Goal: Task Accomplishment & Management: Complete application form

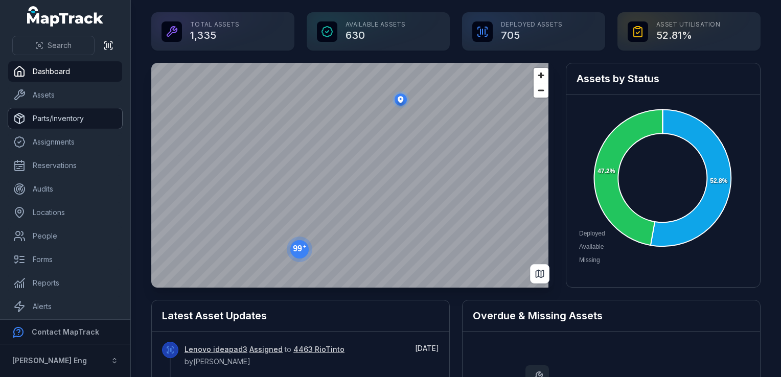
click at [78, 128] on link "Parts/Inventory" at bounding box center [65, 118] width 114 height 20
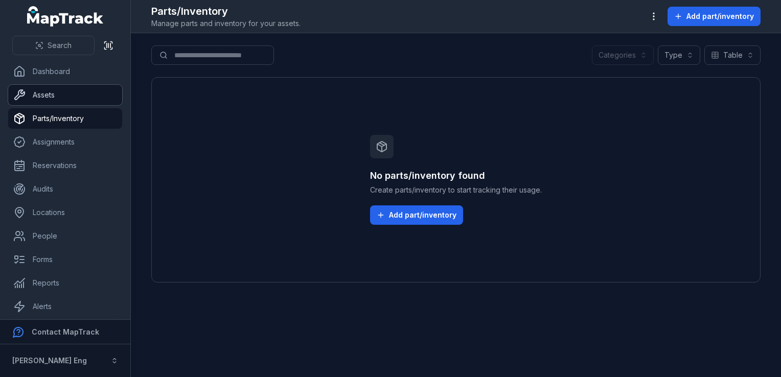
click at [62, 94] on link "Assets" at bounding box center [65, 95] width 114 height 20
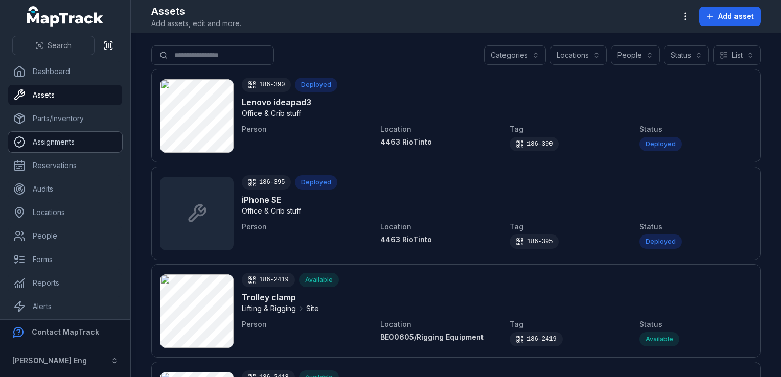
click at [58, 142] on link "Assignments" at bounding box center [65, 142] width 114 height 20
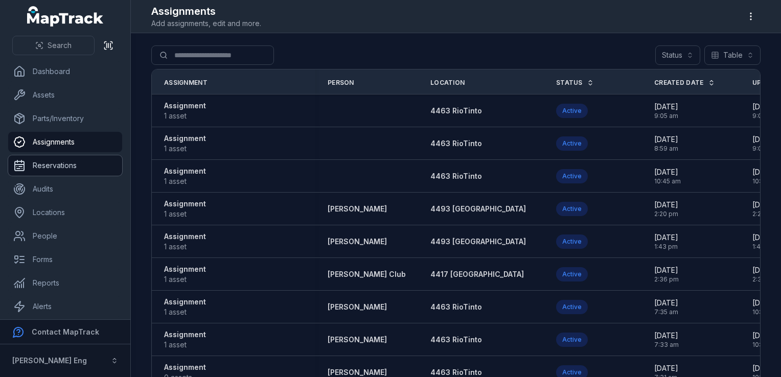
click at [58, 160] on link "Reservations" at bounding box center [65, 165] width 114 height 20
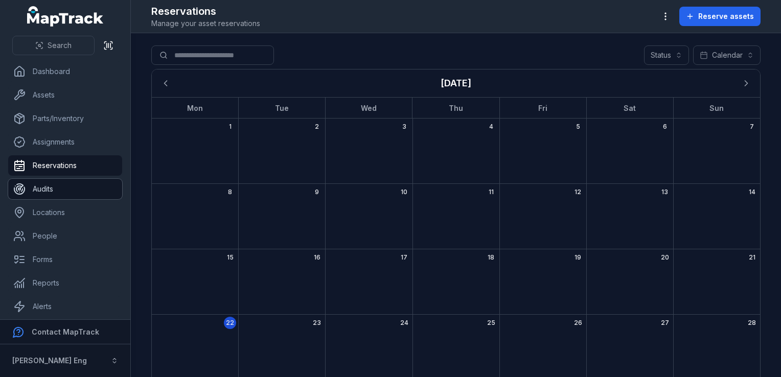
click at [66, 191] on link "Audits" at bounding box center [65, 189] width 114 height 20
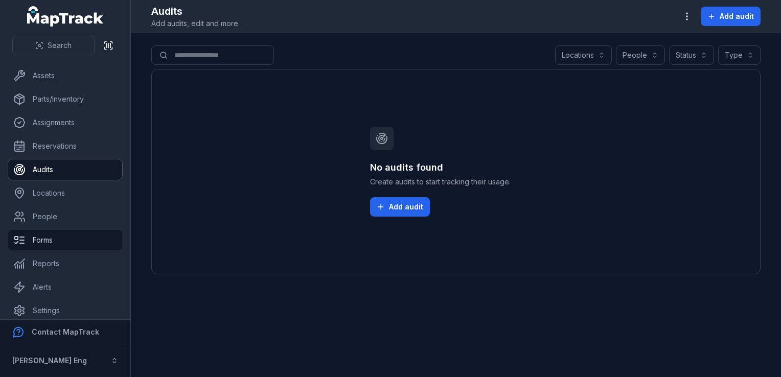
scroll to position [27, 0]
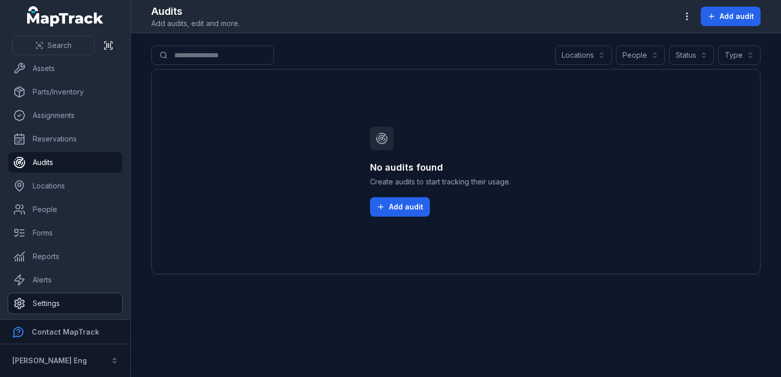
click at [53, 307] on link "Settings" at bounding box center [65, 303] width 114 height 20
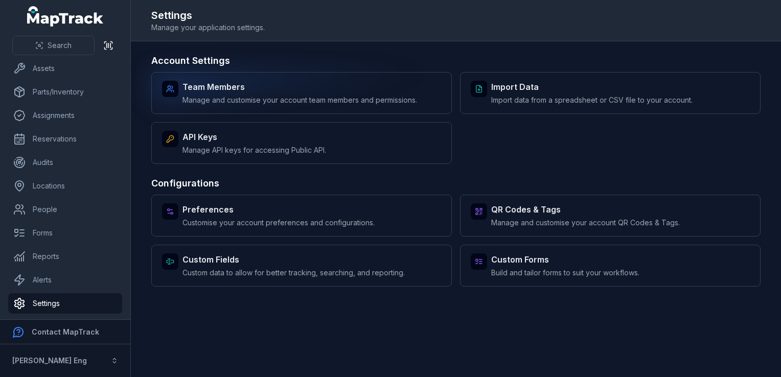
click at [252, 97] on span "Manage and customise your account team members and permissions." at bounding box center [299, 100] width 235 height 10
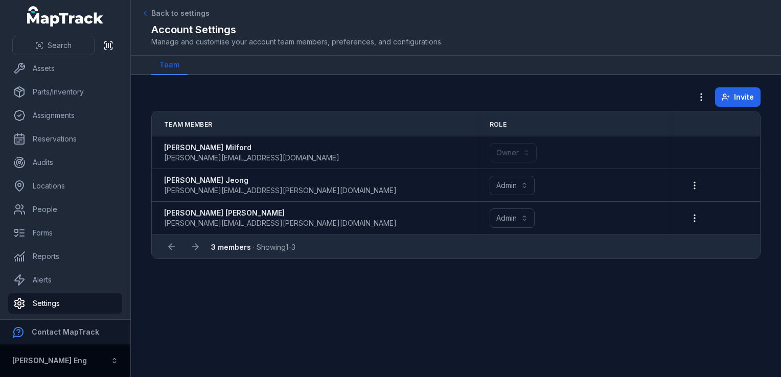
click at [103, 359] on button "[PERSON_NAME] Eng" at bounding box center [65, 360] width 130 height 33
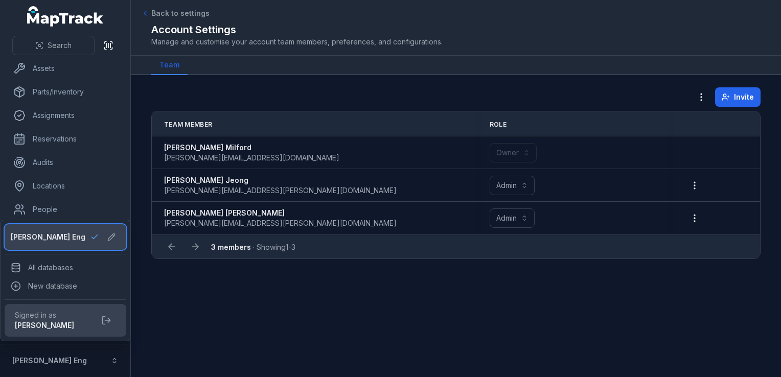
click at [88, 229] on div "[PERSON_NAME] Eng" at bounding box center [65, 236] width 109 height 17
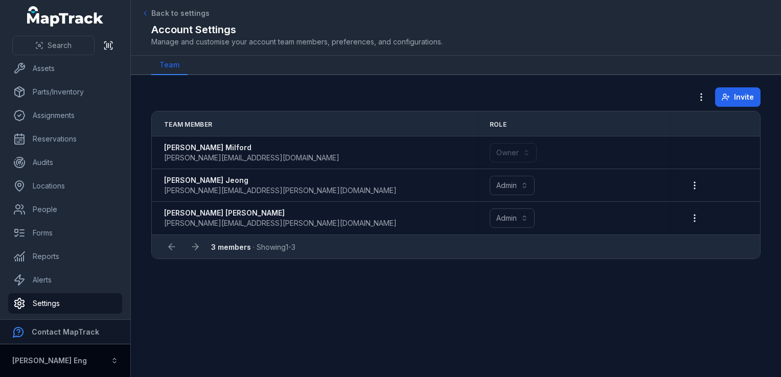
click at [106, 348] on button "[PERSON_NAME] Eng" at bounding box center [65, 360] width 130 height 33
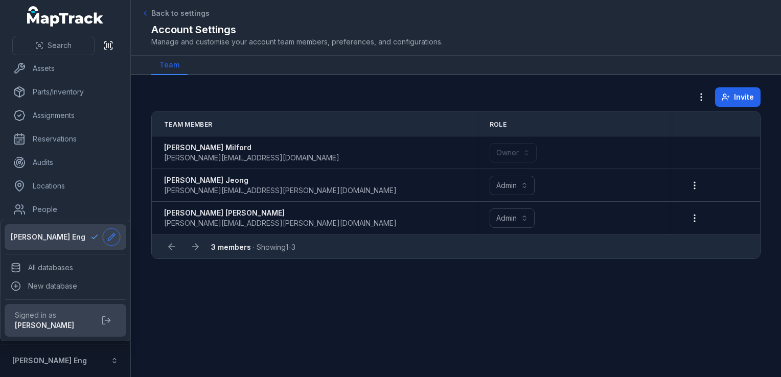
click at [118, 235] on button at bounding box center [111, 236] width 17 height 17
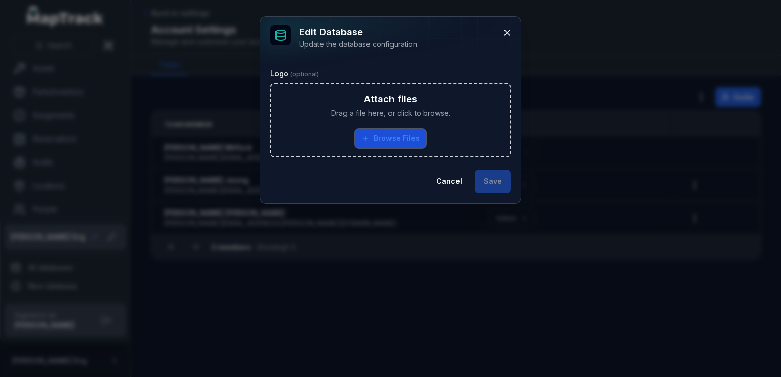
click at [368, 142] on button "Browse Files" at bounding box center [391, 138] width 72 height 19
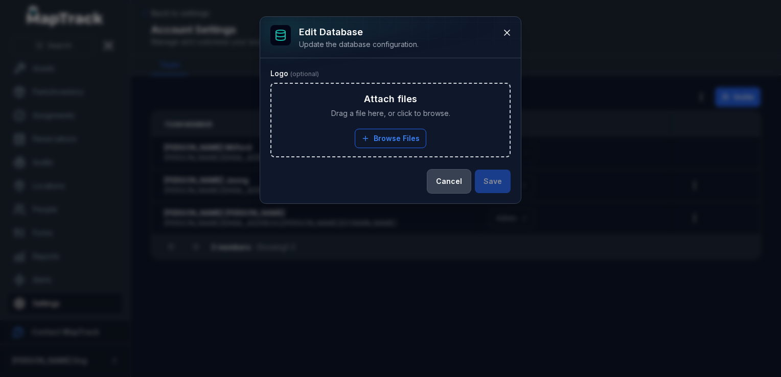
click at [459, 185] on button "Cancel" at bounding box center [448, 182] width 43 height 24
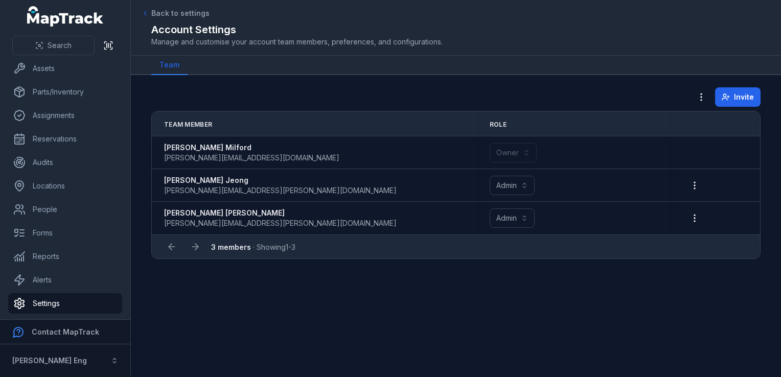
click at [57, 80] on ul "Dashboard Assets Parts/Inventory Assignments Reservations Audits Locations Peop…" at bounding box center [65, 174] width 114 height 279
click at [55, 94] on link "Parts/Inventory" at bounding box center [65, 92] width 114 height 20
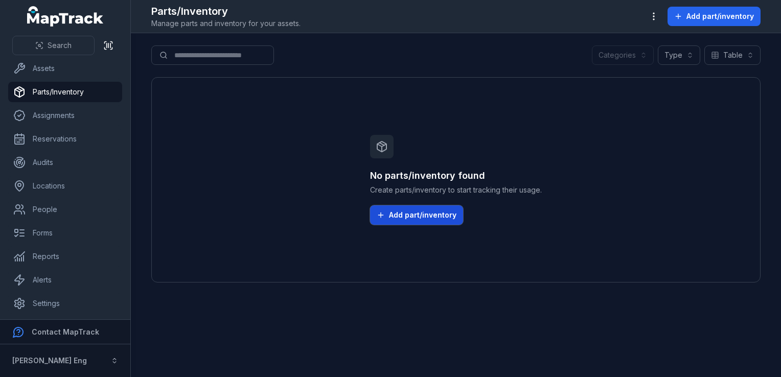
click at [411, 225] on button "Add part/inventory" at bounding box center [416, 214] width 93 height 19
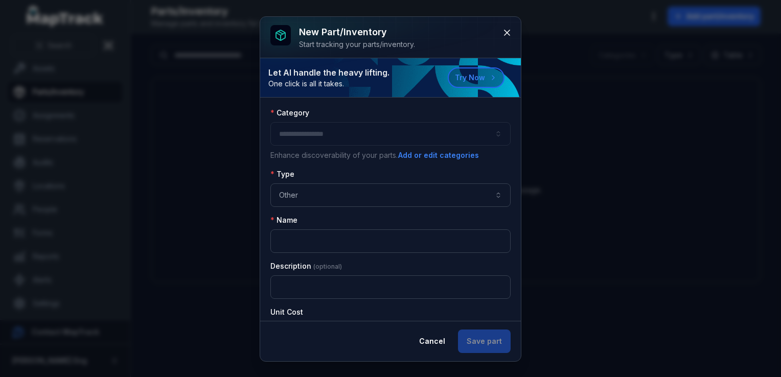
click at [382, 122] on div at bounding box center [390, 134] width 240 height 24
click at [380, 145] on div at bounding box center [390, 134] width 240 height 24
click at [382, 134] on div at bounding box center [390, 134] width 240 height 24
click at [464, 157] on button "Add or edit categories" at bounding box center [439, 155] width 82 height 11
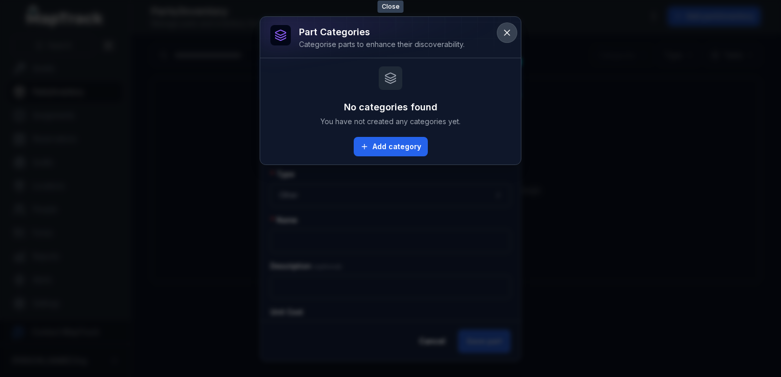
click at [509, 29] on icon at bounding box center [507, 33] width 10 height 10
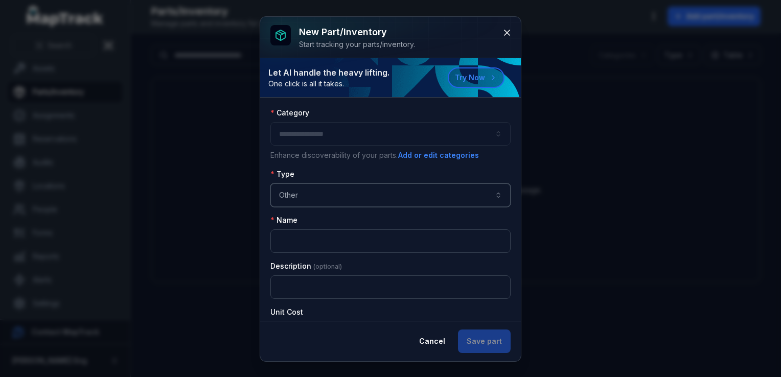
click at [419, 202] on button "Other *****" at bounding box center [390, 195] width 240 height 24
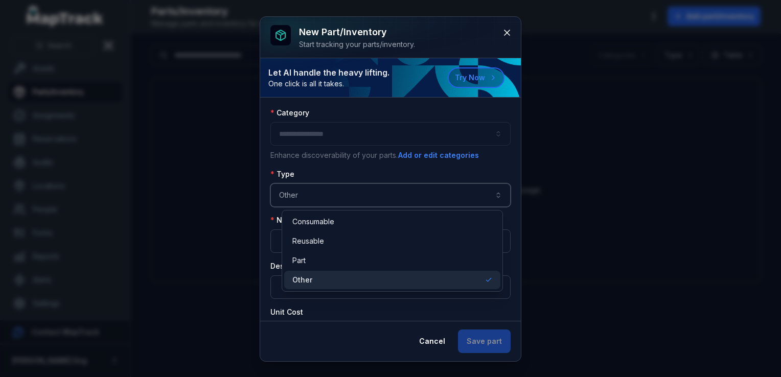
click at [419, 199] on button "Other *****" at bounding box center [390, 195] width 240 height 24
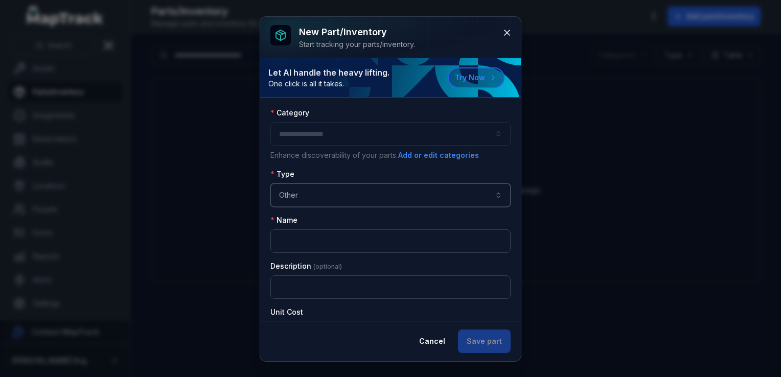
click at [411, 203] on button "Other *****" at bounding box center [390, 195] width 240 height 24
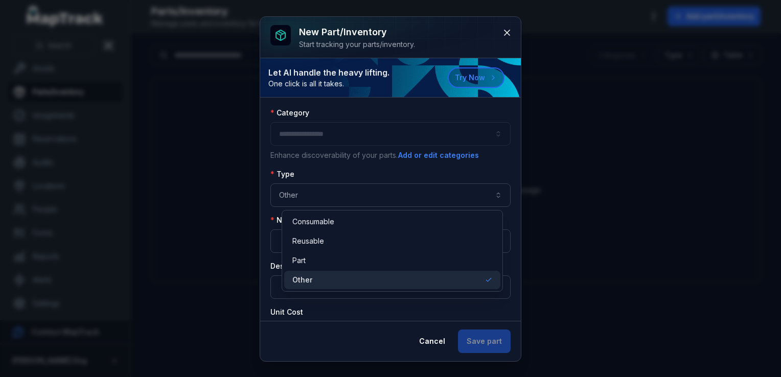
click at [499, 27] on div "New part/inventory Start tracking your parts/inventory. Let AI handle the heavy…" at bounding box center [390, 189] width 261 height 344
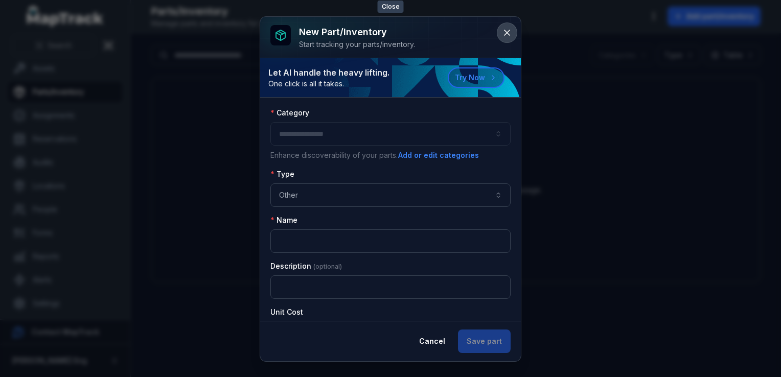
click at [499, 31] on button at bounding box center [506, 32] width 19 height 19
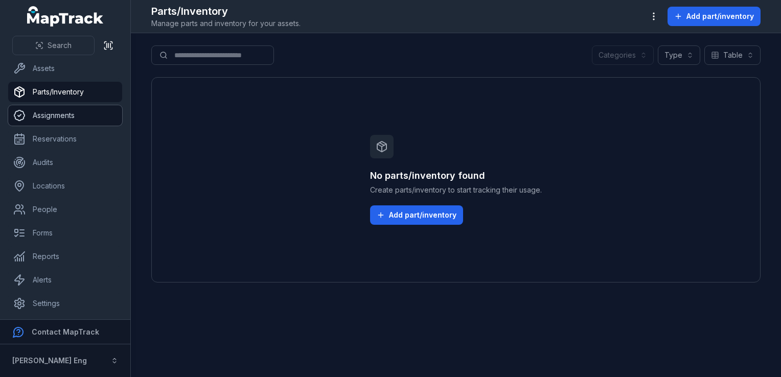
click at [61, 119] on link "Assignments" at bounding box center [65, 115] width 114 height 20
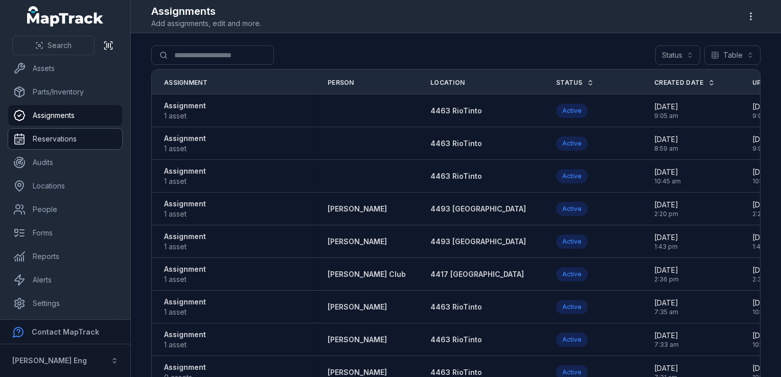
click at [56, 146] on link "Reservations" at bounding box center [65, 139] width 114 height 20
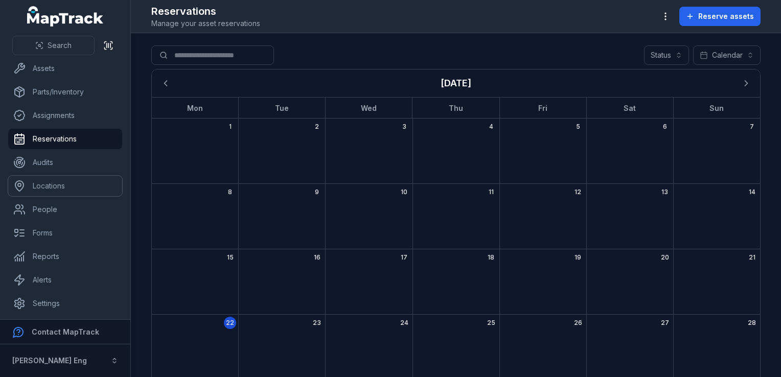
click at [55, 176] on link "Locations" at bounding box center [65, 186] width 114 height 20
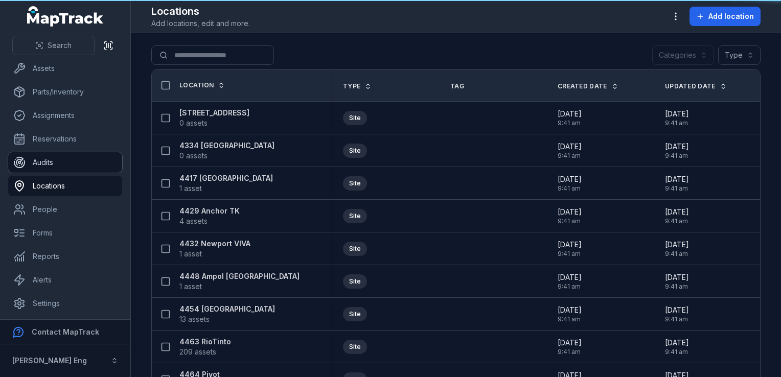
click at [57, 168] on link "Audits" at bounding box center [65, 162] width 114 height 20
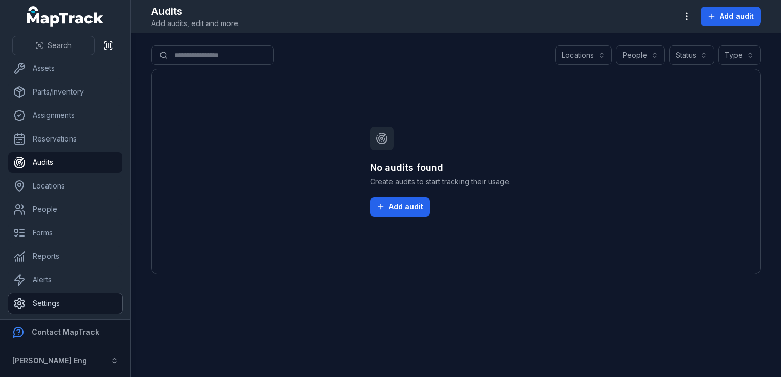
click at [48, 293] on link "Settings" at bounding box center [65, 303] width 114 height 20
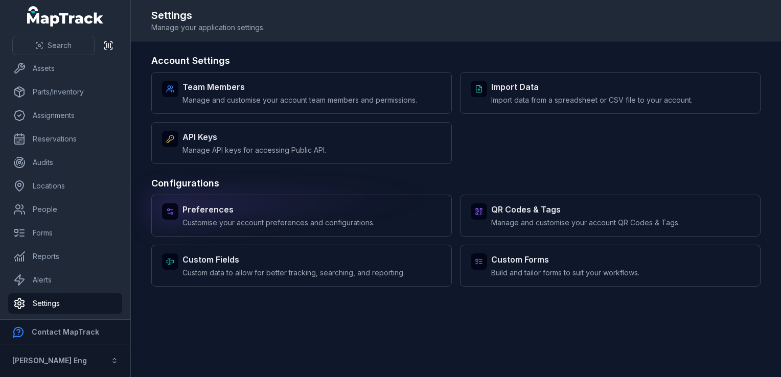
click at [284, 204] on strong "Preferences" at bounding box center [278, 209] width 192 height 12
select select "***"
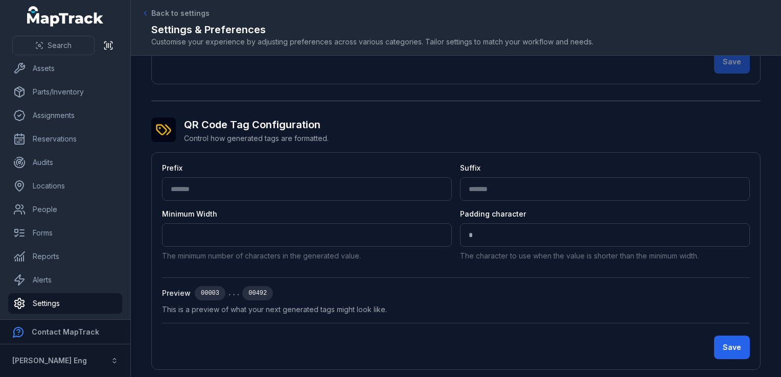
scroll to position [337, 0]
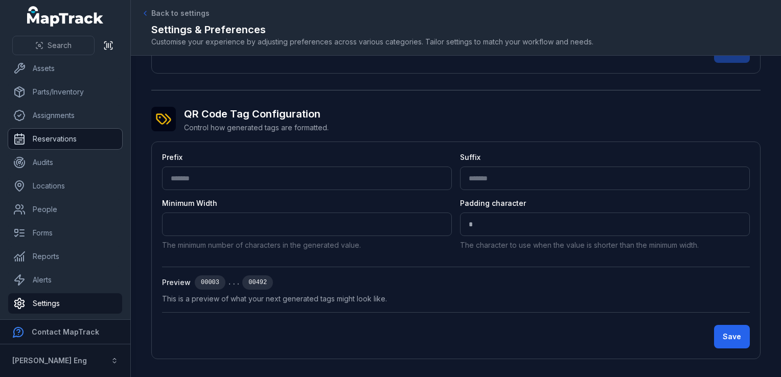
click at [75, 129] on link "Reservations" at bounding box center [65, 139] width 114 height 20
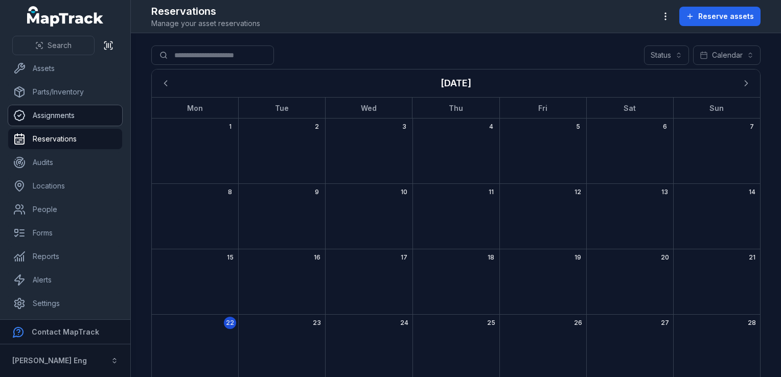
click at [81, 111] on link "Assignments" at bounding box center [65, 115] width 114 height 20
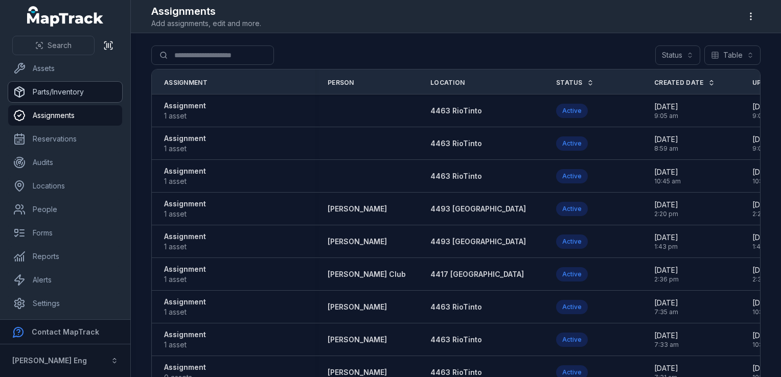
click at [53, 97] on link "Parts/Inventory" at bounding box center [65, 92] width 114 height 20
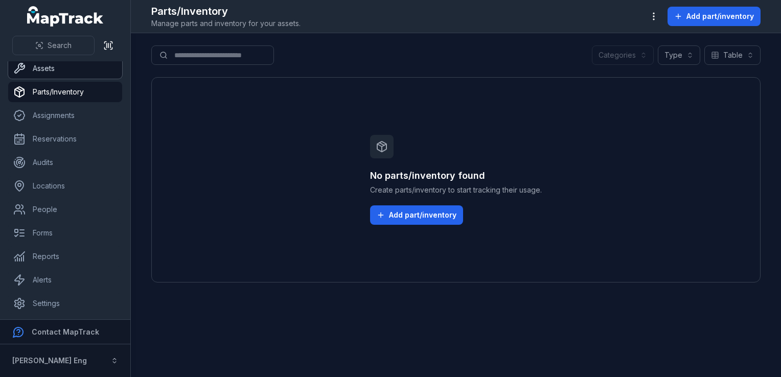
click at [51, 71] on link "Assets" at bounding box center [65, 68] width 114 height 20
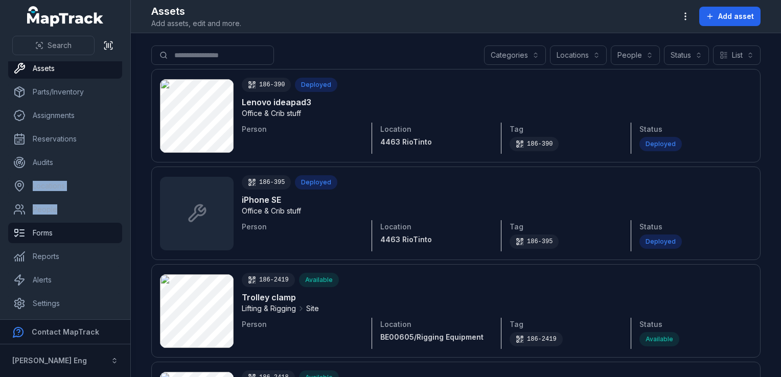
drag, startPoint x: 65, startPoint y: 198, endPoint x: 65, endPoint y: 231, distance: 33.2
click at [65, 231] on ul "Dashboard Assets Parts/Inventory Assignments Reservations Audits Locations Peop…" at bounding box center [65, 174] width 114 height 279
click at [66, 204] on link "People" at bounding box center [65, 209] width 114 height 20
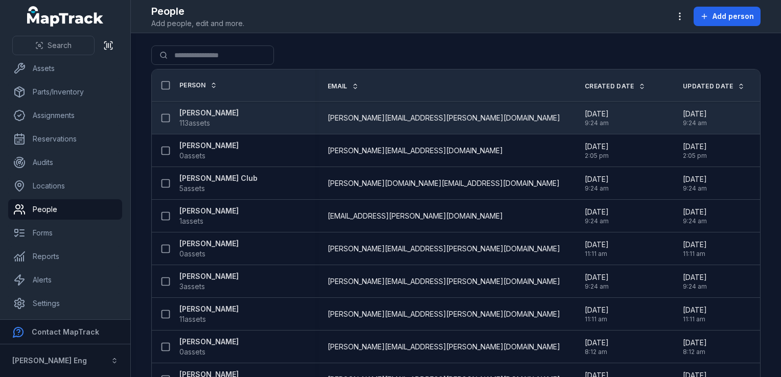
click at [362, 107] on td "[PERSON_NAME][EMAIL_ADDRESS][PERSON_NAME][DOMAIN_NAME]" at bounding box center [443, 118] width 257 height 33
click at [363, 120] on span "[PERSON_NAME][EMAIL_ADDRESS][PERSON_NAME][DOMAIN_NAME]" at bounding box center [444, 118] width 232 height 10
click at [191, 118] on span "113 assets" at bounding box center [194, 123] width 31 height 10
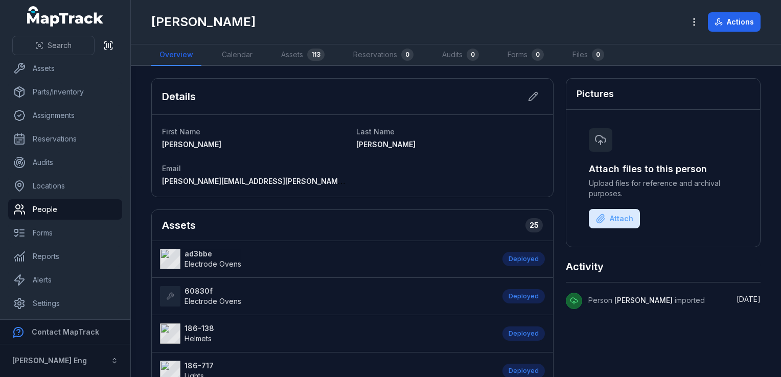
click at [206, 252] on strong "ad3bbe" at bounding box center [212, 254] width 57 height 10
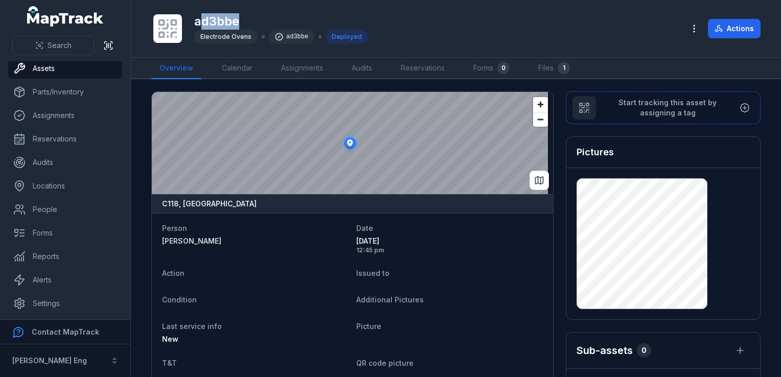
drag, startPoint x: 200, startPoint y: 21, endPoint x: 248, endPoint y: 21, distance: 48.5
click at [248, 21] on h1 "ad3bbe" at bounding box center [281, 21] width 174 height 16
drag, startPoint x: 248, startPoint y: 21, endPoint x: 186, endPoint y: 50, distance: 68.8
click at [186, 50] on div "ad3bbe Electrode Ovens ad3bbe Deployed Actions" at bounding box center [455, 28] width 609 height 49
click at [174, 28] on icon at bounding box center [167, 28] width 22 height 22
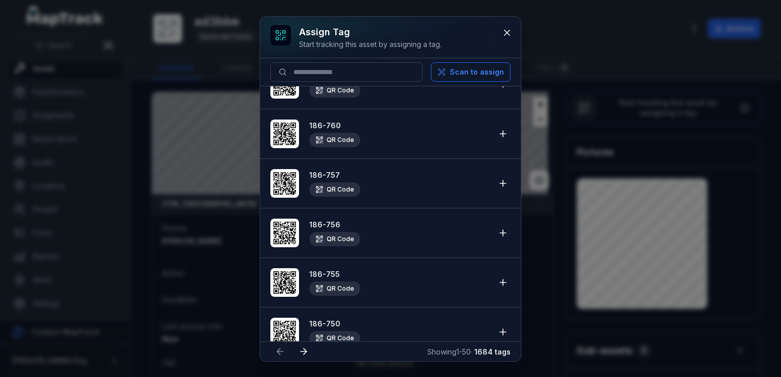
scroll to position [2211, 0]
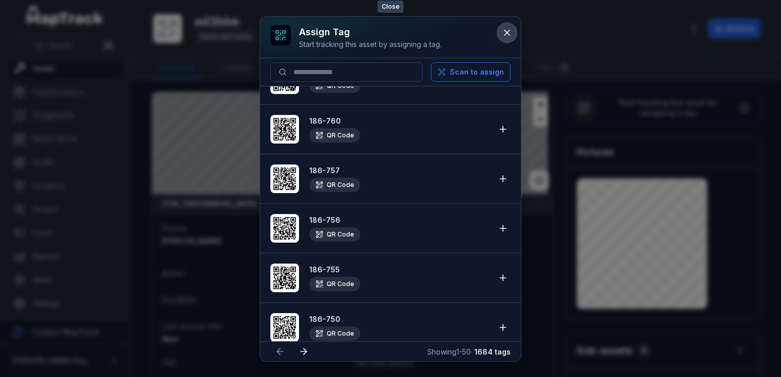
click at [507, 33] on icon at bounding box center [506, 32] width 5 height 5
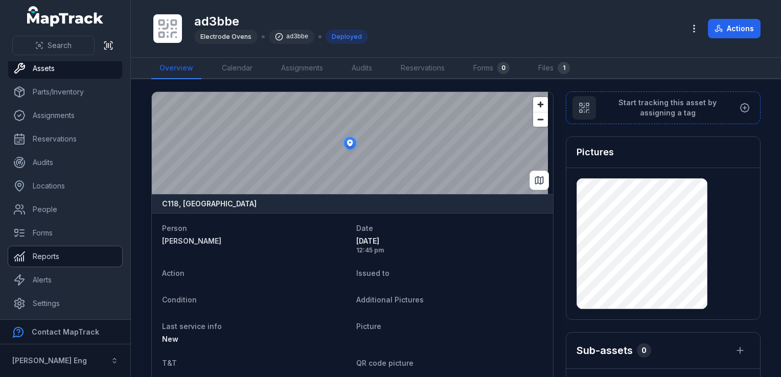
click at [50, 255] on link "Reports" at bounding box center [65, 256] width 114 height 20
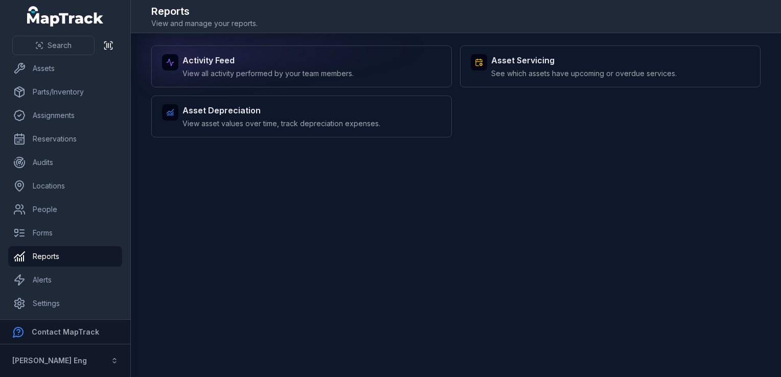
click at [259, 75] on span "View all activity performed by your team members." at bounding box center [267, 73] width 171 height 10
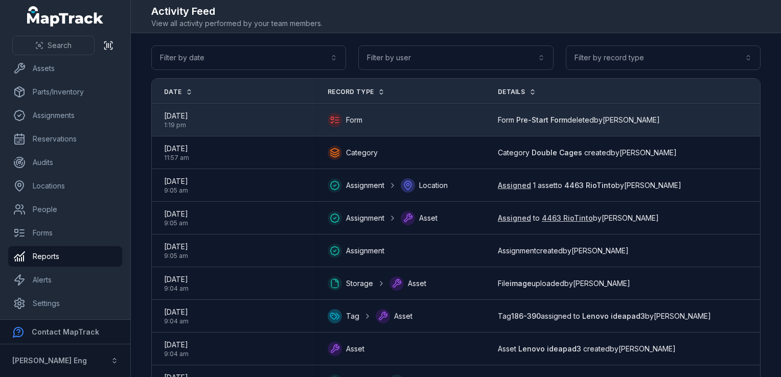
drag, startPoint x: 503, startPoint y: 118, endPoint x: 702, endPoint y: 119, distance: 198.8
click at [702, 119] on div "Form Pre-Start Form deleted by [PERSON_NAME]" at bounding box center [636, 120] width 277 height 10
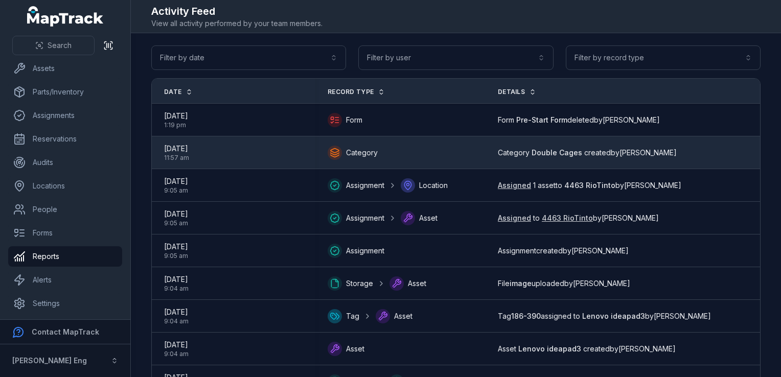
drag, startPoint x: 702, startPoint y: 119, endPoint x: 664, endPoint y: 160, distance: 56.1
click at [667, 163] on td "Category Double Cages created by [PERSON_NAME]" at bounding box center [635, 152] width 301 height 33
drag, startPoint x: 510, startPoint y: 151, endPoint x: 720, endPoint y: 156, distance: 209.5
click at [720, 156] on div "Category Double Cages created by [PERSON_NAME]" at bounding box center [636, 153] width 277 height 10
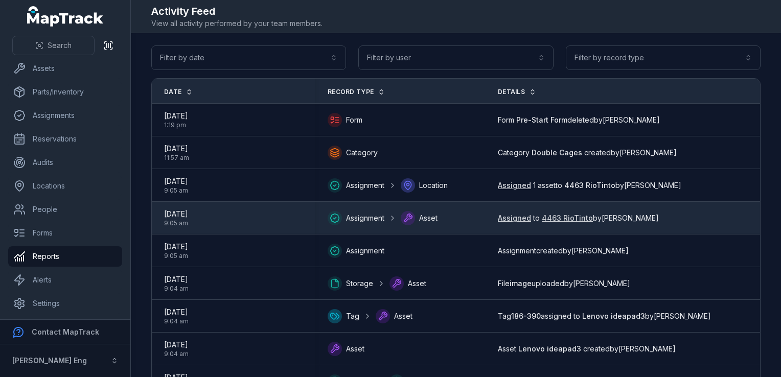
drag, startPoint x: 720, startPoint y: 156, endPoint x: 517, endPoint y: 212, distance: 211.0
click at [517, 212] on div "Assigned to 4463 RioTinto by [PERSON_NAME]" at bounding box center [635, 218] width 301 height 18
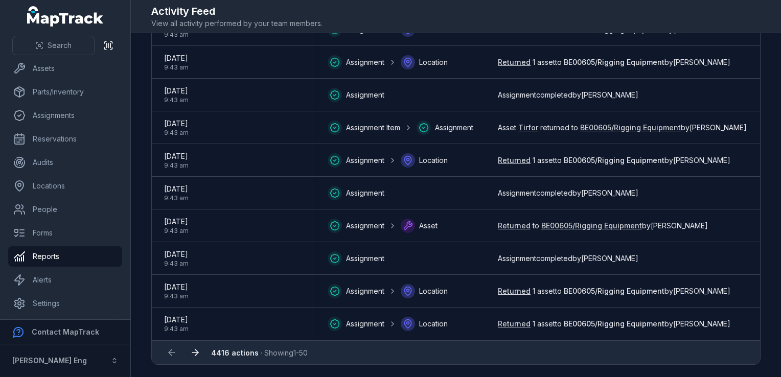
scroll to position [1401, 0]
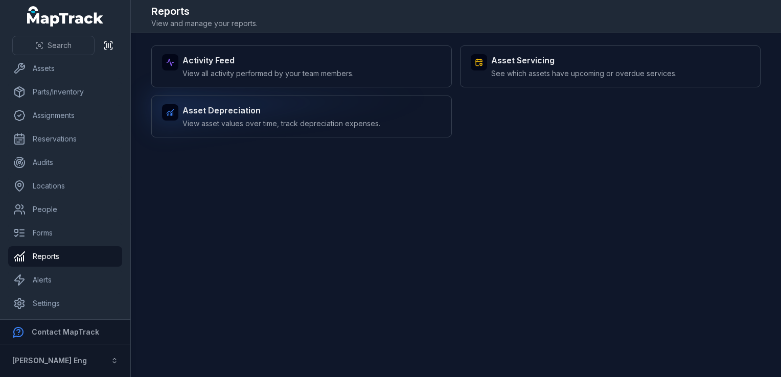
click at [206, 100] on div "Asset Depreciation View asset values over time, track depreciation expenses." at bounding box center [301, 117] width 300 height 42
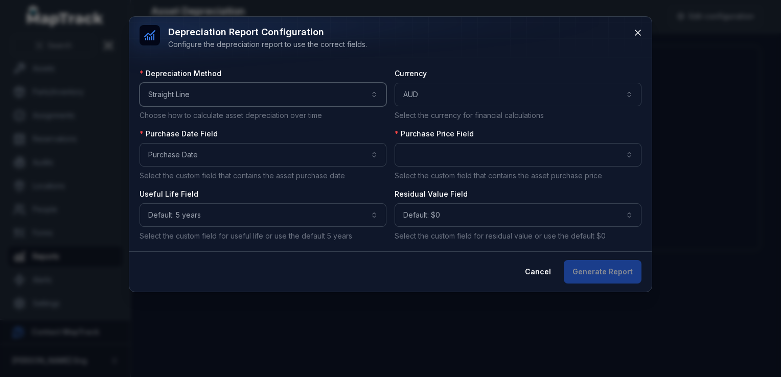
click at [206, 100] on button "**********" at bounding box center [262, 95] width 247 height 24
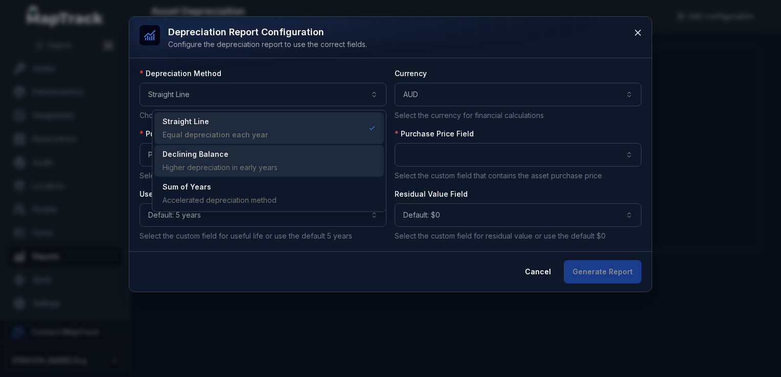
click at [199, 163] on div "Higher depreciation in early years" at bounding box center [219, 167] width 115 height 10
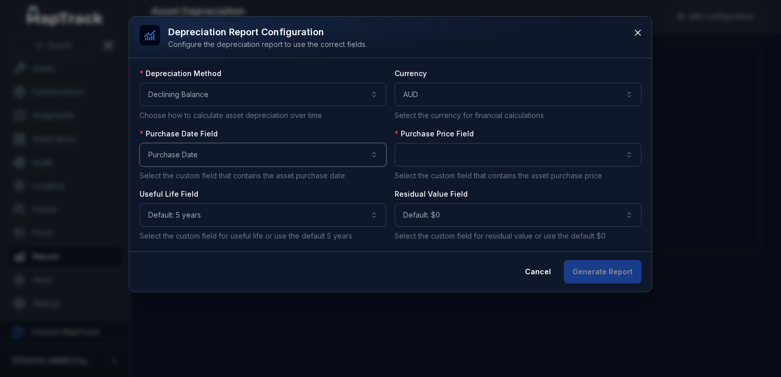
click at [198, 161] on button "**********" at bounding box center [262, 155] width 247 height 24
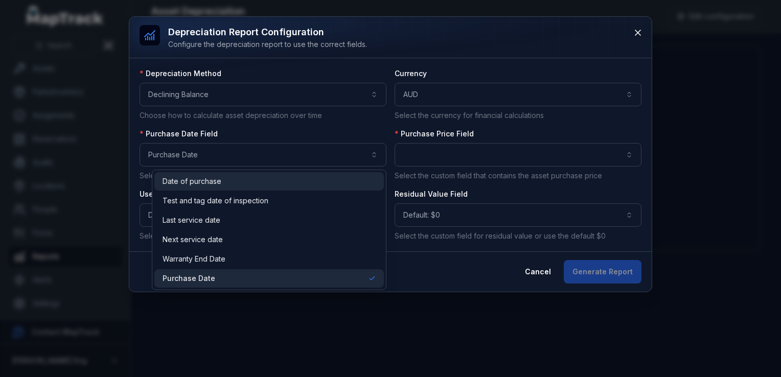
click at [188, 183] on span "Date of purchase" at bounding box center [191, 181] width 59 height 10
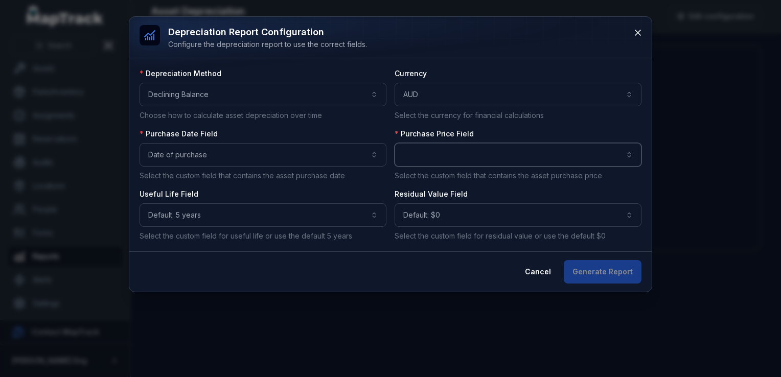
click at [468, 160] on button "button" at bounding box center [517, 155] width 247 height 24
click at [466, 155] on button "button" at bounding box center [517, 155] width 247 height 24
click at [497, 205] on button "Default: $0 *********" at bounding box center [517, 215] width 247 height 24
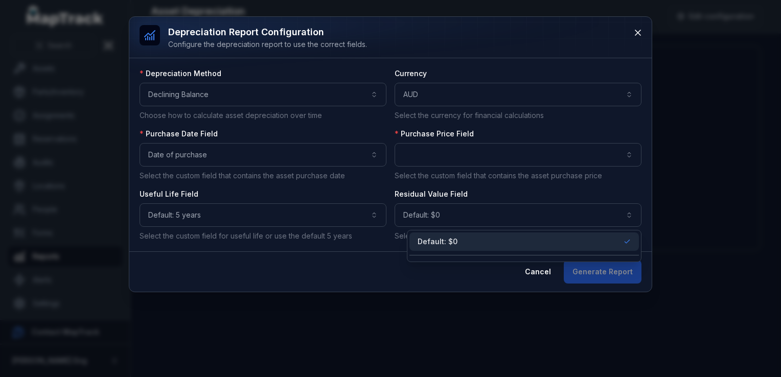
click at [482, 183] on div "**********" at bounding box center [390, 154] width 502 height 173
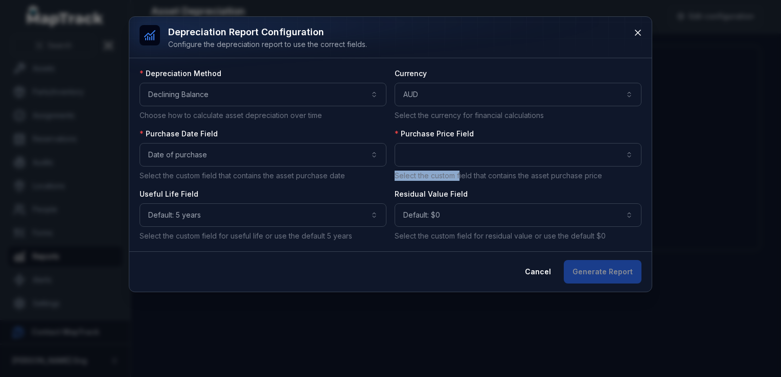
drag, startPoint x: 460, startPoint y: 175, endPoint x: 614, endPoint y: 163, distance: 154.2
click at [614, 163] on div "Purchase Price Field Select the custom field that contains the asset purchase p…" at bounding box center [517, 155] width 247 height 52
drag, startPoint x: 614, startPoint y: 163, endPoint x: 597, endPoint y: 177, distance: 22.1
click at [597, 177] on p "Select the custom field that contains the asset purchase price" at bounding box center [517, 176] width 247 height 10
drag, startPoint x: 597, startPoint y: 177, endPoint x: 517, endPoint y: 154, distance: 83.4
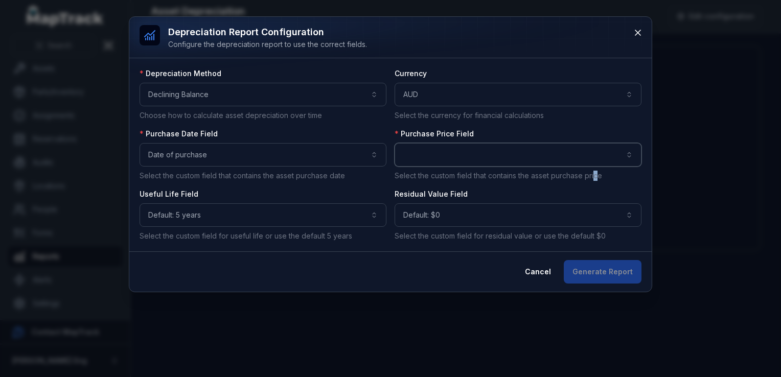
click at [517, 154] on button "button" at bounding box center [517, 155] width 247 height 24
click at [519, 105] on div "**********" at bounding box center [390, 154] width 502 height 173
click at [522, 87] on button "AUD ***" at bounding box center [517, 95] width 247 height 24
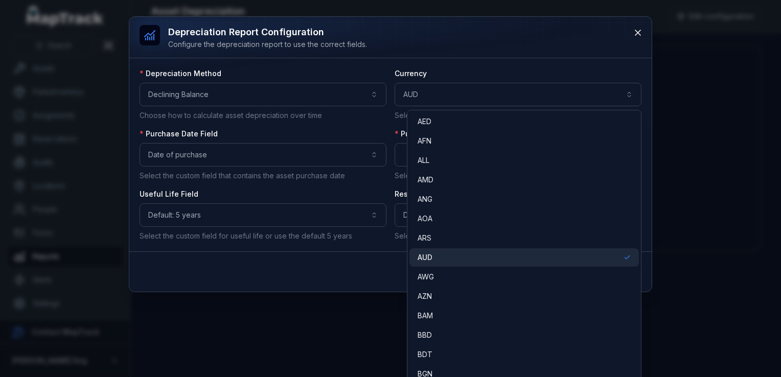
click at [454, 257] on div "AUD" at bounding box center [523, 257] width 213 height 10
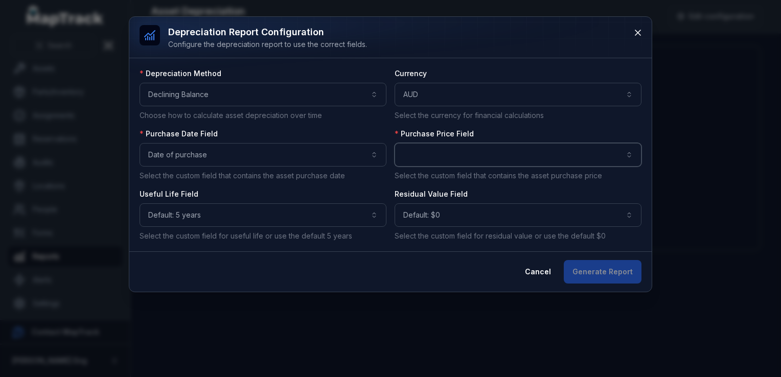
click at [409, 157] on button "button" at bounding box center [517, 155] width 247 height 24
click at [410, 157] on button "button" at bounding box center [517, 155] width 247 height 24
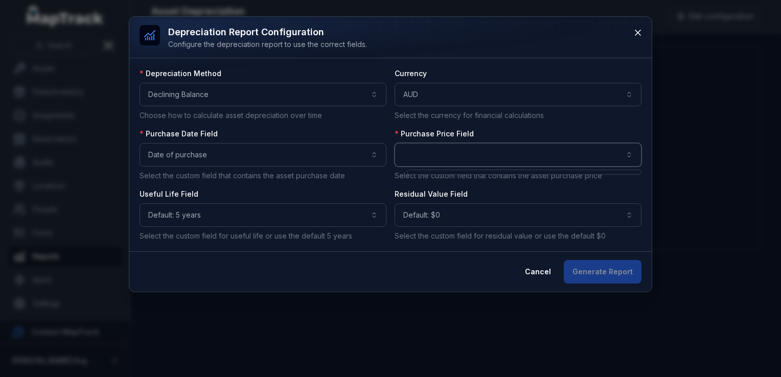
click at [410, 157] on button "button" at bounding box center [517, 155] width 247 height 24
drag, startPoint x: 410, startPoint y: 157, endPoint x: 410, endPoint y: 145, distance: 12.3
click at [410, 145] on button "button" at bounding box center [517, 155] width 247 height 24
click at [443, 171] on div at bounding box center [524, 172] width 235 height 5
drag, startPoint x: 443, startPoint y: 171, endPoint x: 437, endPoint y: 175, distance: 7.8
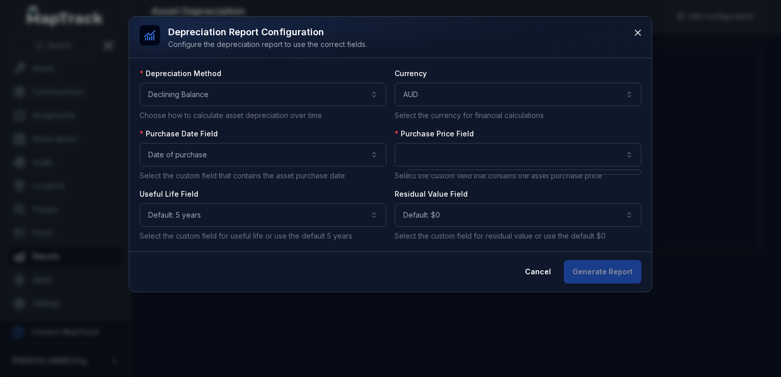
click at [437, 175] on div at bounding box center [524, 172] width 235 height 5
click at [636, 28] on div "**********" at bounding box center [390, 154] width 522 height 275
click at [632, 32] on button at bounding box center [637, 32] width 19 height 19
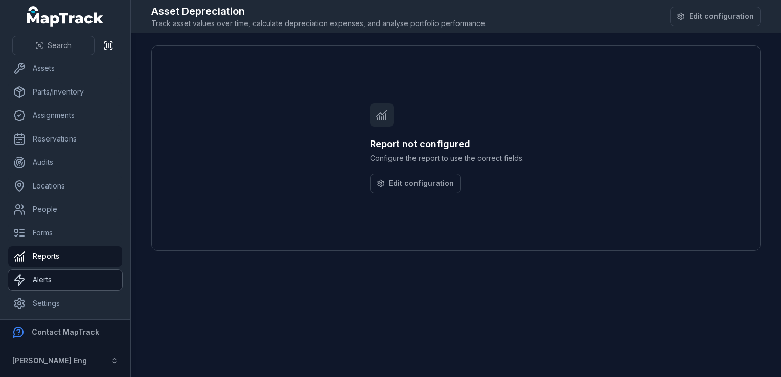
click at [31, 271] on link "Alerts" at bounding box center [65, 280] width 114 height 20
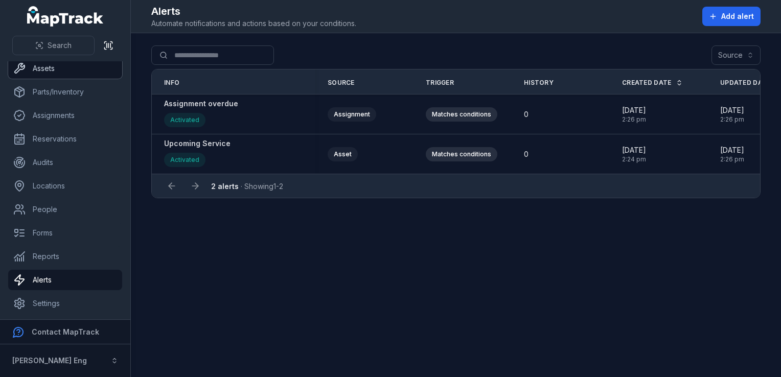
click at [67, 76] on link "Assets" at bounding box center [65, 68] width 114 height 20
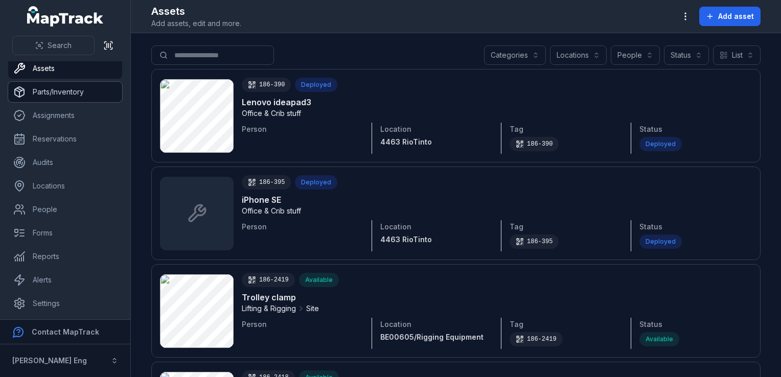
click at [100, 85] on link "Parts/Inventory" at bounding box center [65, 92] width 114 height 20
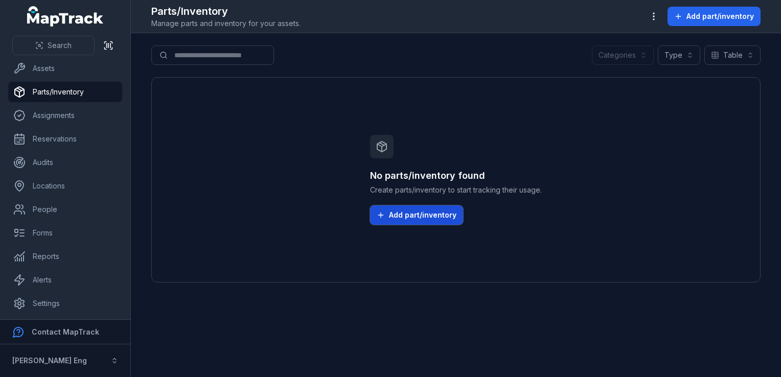
click at [404, 220] on span "Add part/inventory" at bounding box center [422, 215] width 67 height 10
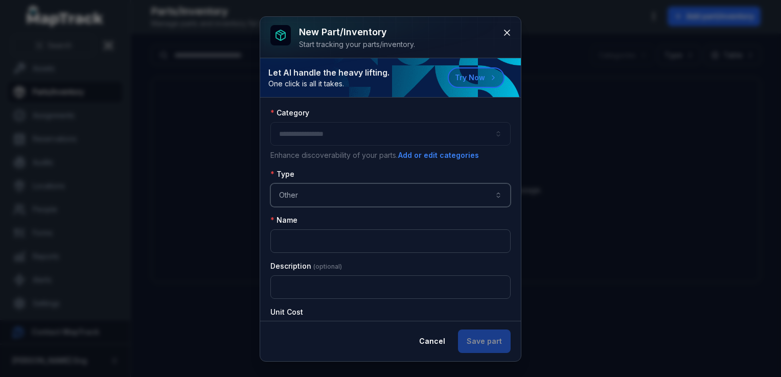
click at [341, 203] on button "Other *****" at bounding box center [390, 195] width 240 height 24
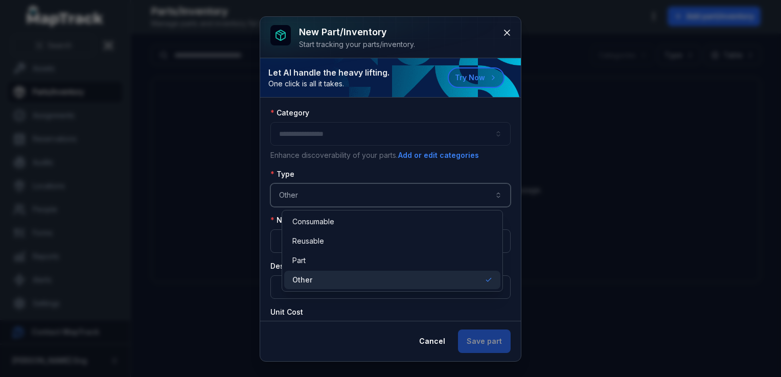
click at [322, 196] on button "Other *****" at bounding box center [390, 195] width 240 height 24
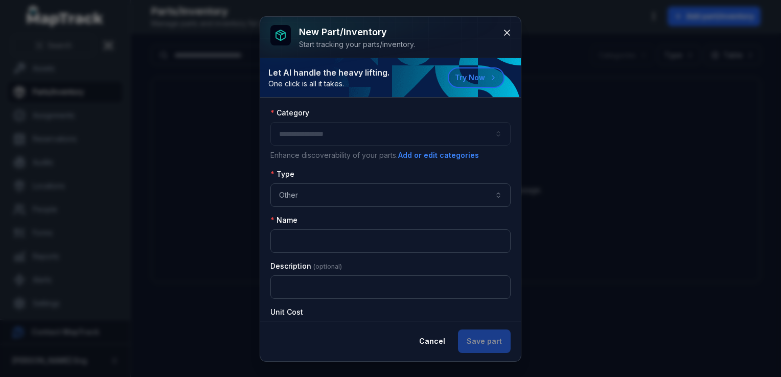
click at [369, 127] on div at bounding box center [390, 134] width 240 height 24
click at [513, 33] on button at bounding box center [506, 32] width 19 height 19
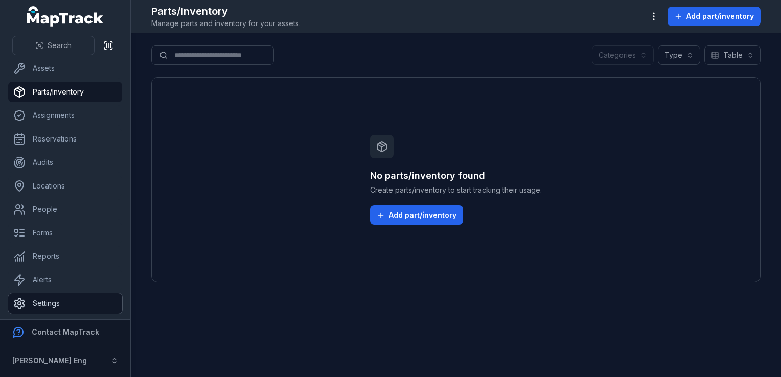
click at [13, 308] on icon at bounding box center [19, 303] width 12 height 12
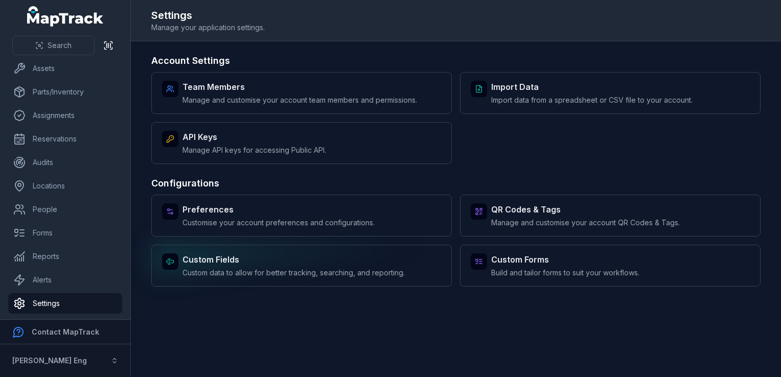
click at [198, 268] on span "Custom data to allow for better tracking, searching, and reporting." at bounding box center [293, 273] width 222 height 10
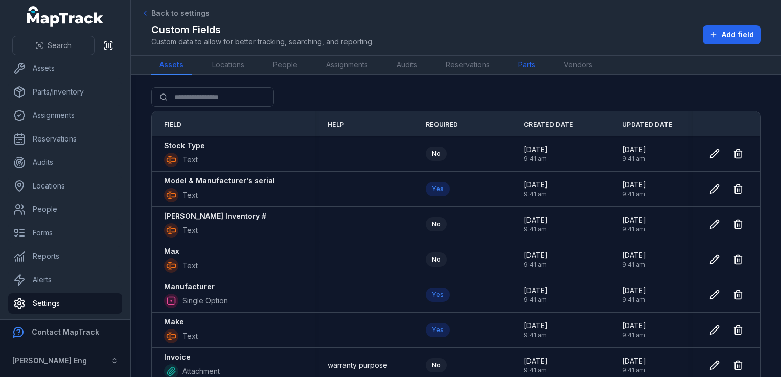
click at [540, 66] on link "Parts" at bounding box center [526, 65] width 33 height 19
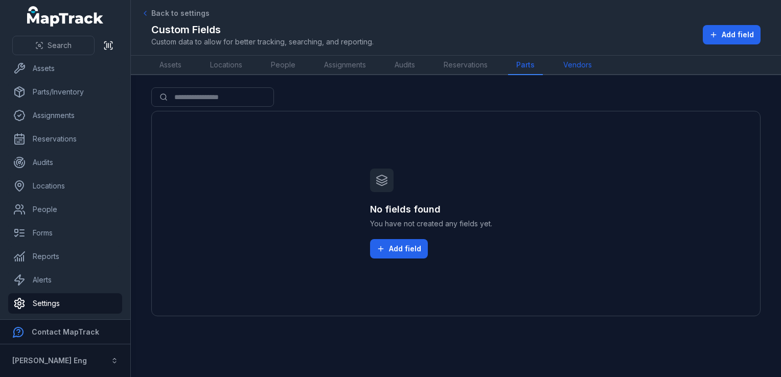
click at [566, 62] on link "Vendors" at bounding box center [577, 65] width 45 height 19
click at [526, 65] on link "Parts" at bounding box center [524, 65] width 33 height 19
click at [390, 254] on button "Add field" at bounding box center [399, 248] width 58 height 19
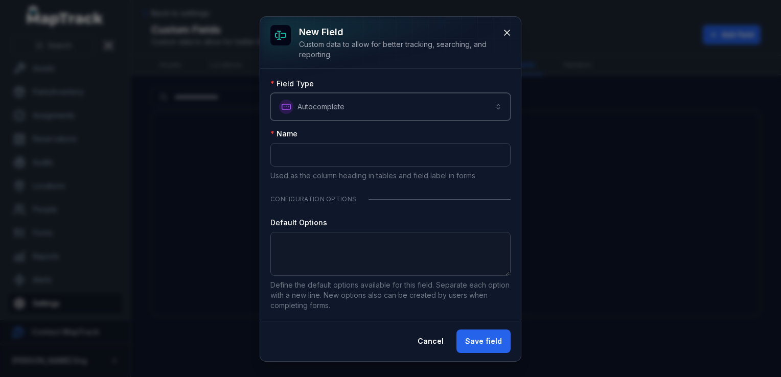
click at [364, 115] on button "**********" at bounding box center [390, 107] width 240 height 28
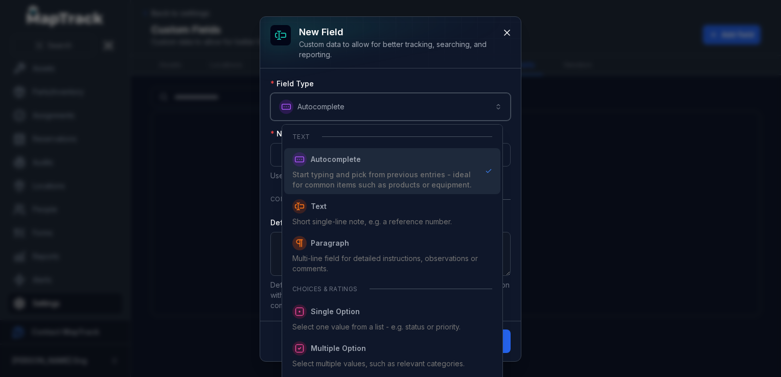
click at [364, 115] on button "**********" at bounding box center [390, 107] width 240 height 28
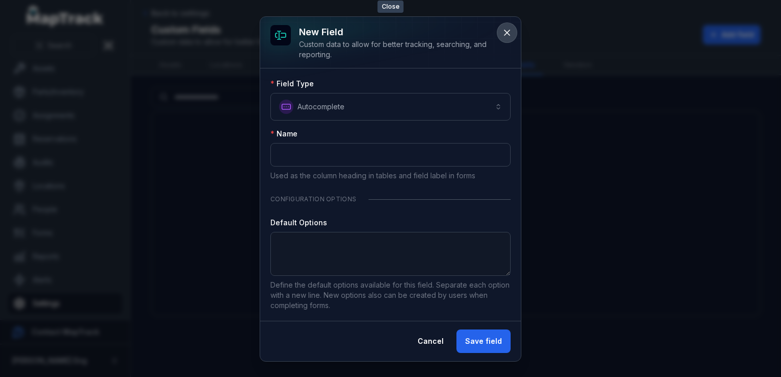
click at [515, 34] on button at bounding box center [506, 32] width 19 height 19
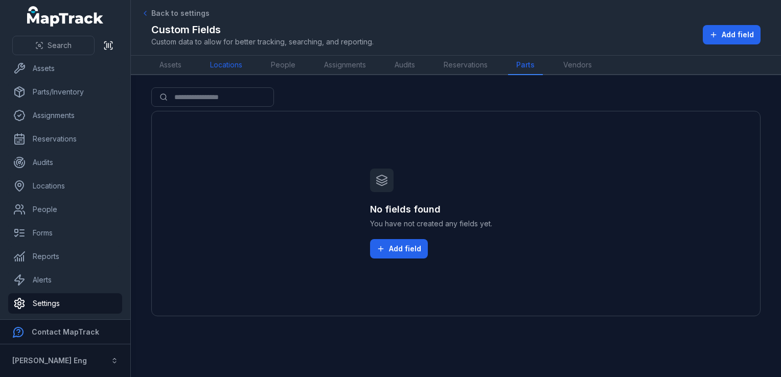
click at [244, 64] on link "Locations" at bounding box center [226, 65] width 49 height 19
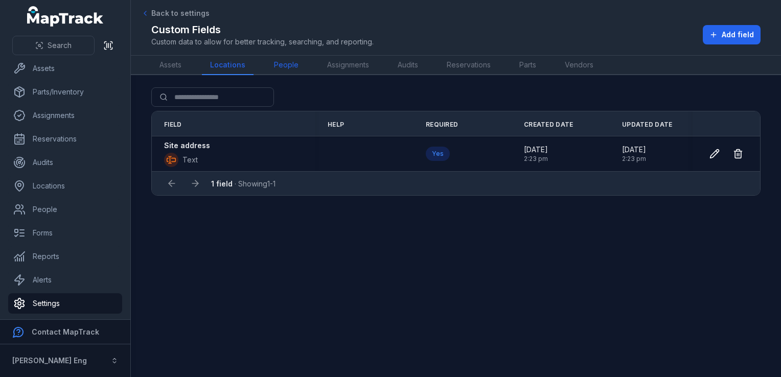
click at [295, 64] on link "People" at bounding box center [286, 65] width 41 height 19
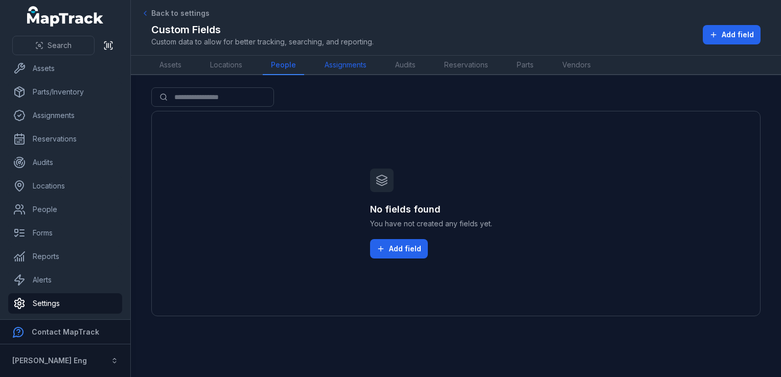
click at [339, 67] on link "Assignments" at bounding box center [345, 65] width 58 height 19
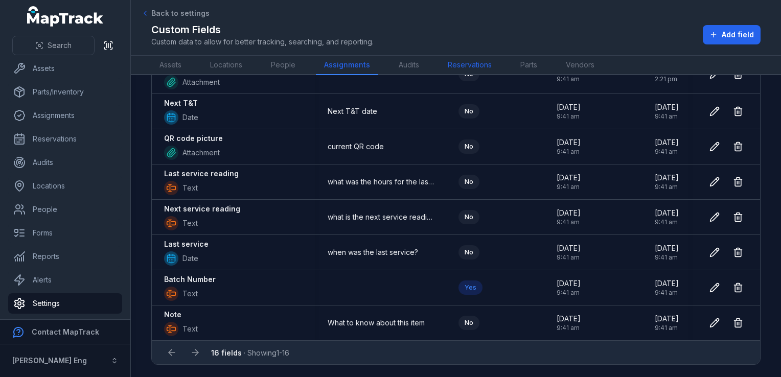
scroll to position [170, 0]
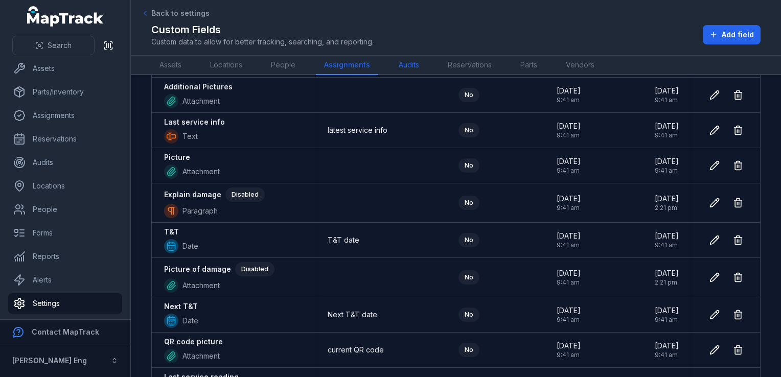
click at [407, 61] on link "Audits" at bounding box center [408, 65] width 37 height 19
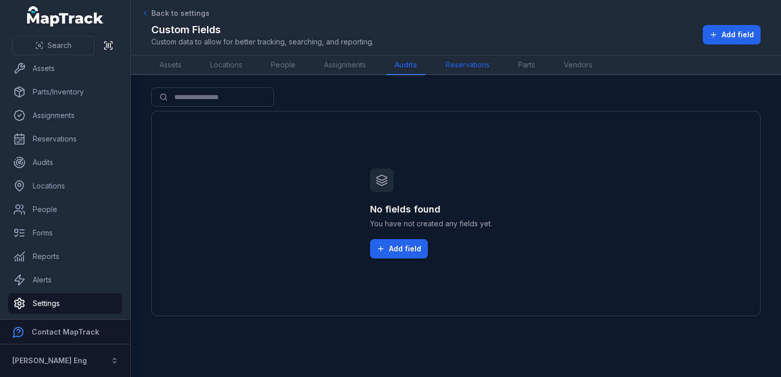
click at [446, 67] on link "Reservations" at bounding box center [467, 65] width 60 height 19
click at [279, 57] on link "People" at bounding box center [283, 65] width 41 height 19
click at [175, 16] on span "Back to settings" at bounding box center [180, 13] width 58 height 10
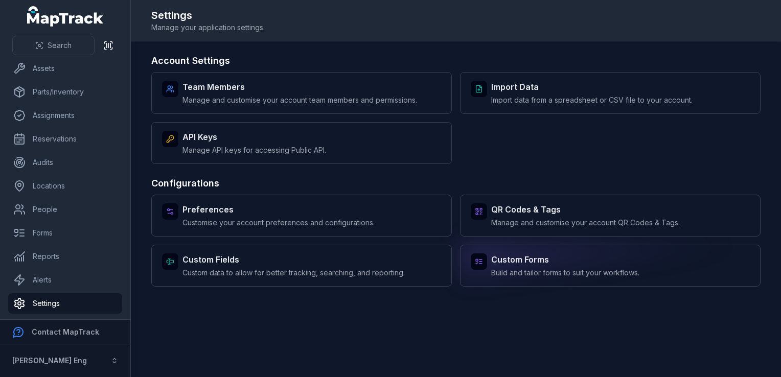
click at [546, 263] on strong "Custom Forms" at bounding box center [565, 259] width 148 height 12
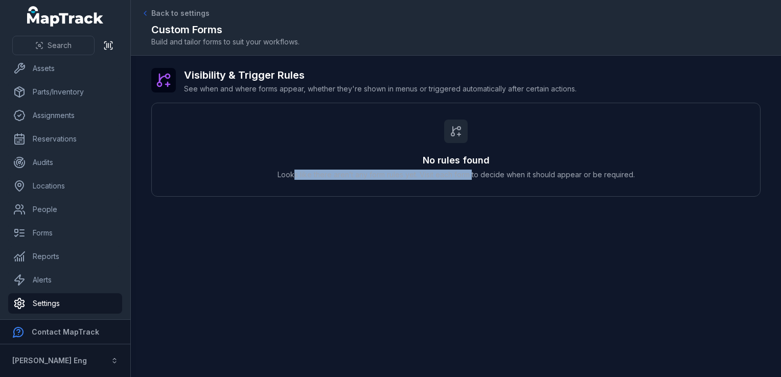
drag, startPoint x: 296, startPoint y: 175, endPoint x: 473, endPoint y: 170, distance: 176.9
click at [473, 170] on span "Looks like there aren’t any form rules yet. Visit each form to decide when it s…" at bounding box center [455, 175] width 357 height 10
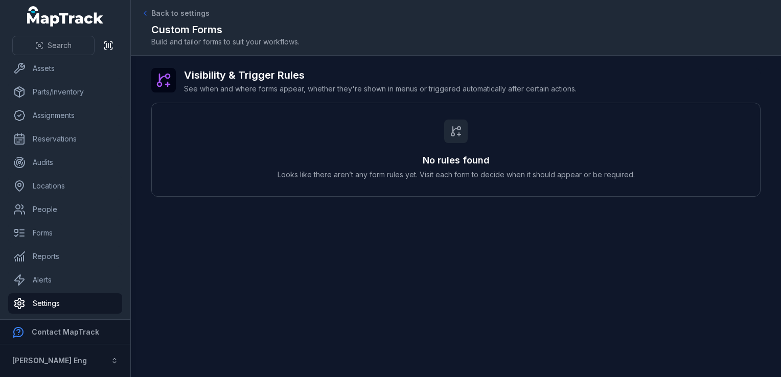
drag, startPoint x: 473, startPoint y: 170, endPoint x: 540, endPoint y: 172, distance: 66.5
click at [540, 172] on span "Looks like there aren’t any form rules yet. Visit each form to decide when it s…" at bounding box center [455, 175] width 357 height 10
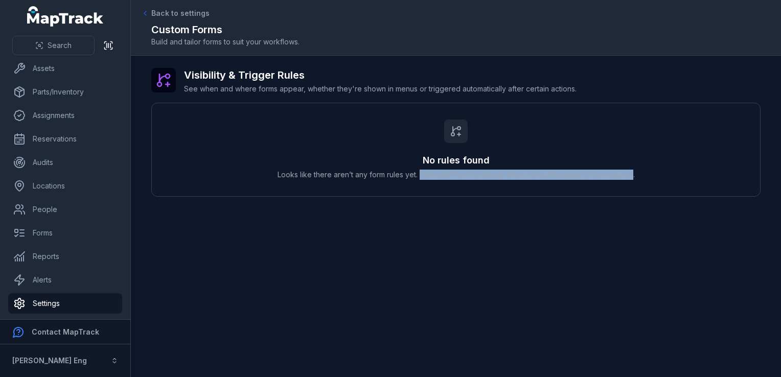
drag, startPoint x: 422, startPoint y: 174, endPoint x: 632, endPoint y: 171, distance: 209.5
click at [632, 171] on span "Looks like there aren’t any form rules yet. Visit each form to decide when it s…" at bounding box center [455, 175] width 357 height 10
drag, startPoint x: 632, startPoint y: 171, endPoint x: 611, endPoint y: 275, distance: 106.2
click at [611, 275] on main "Visibility & Trigger Rules See when and where forms appear, whether they're sho…" at bounding box center [456, 216] width 650 height 321
click at [43, 234] on link "Forms" at bounding box center [65, 233] width 114 height 20
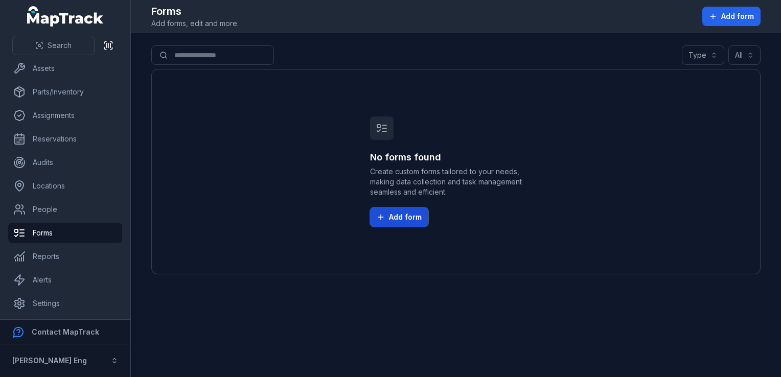
click at [404, 216] on span "Add form" at bounding box center [405, 217] width 33 height 10
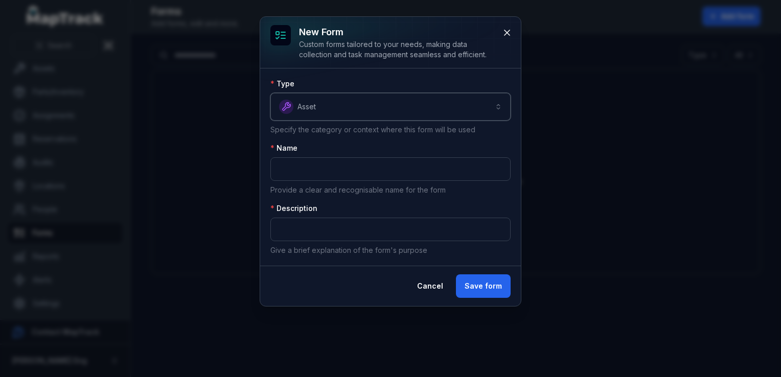
click at [363, 114] on button "Asset *****" at bounding box center [390, 107] width 240 height 28
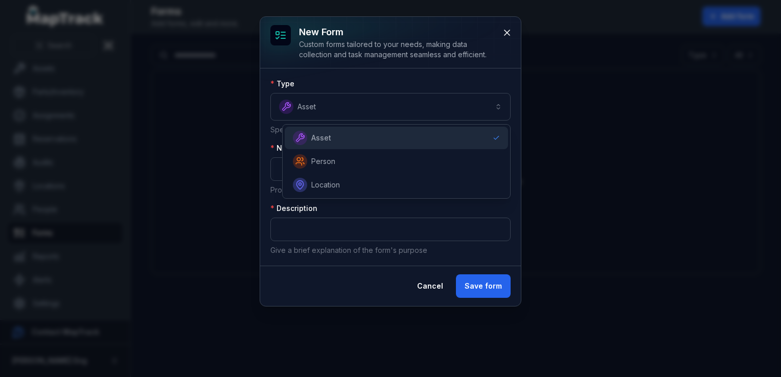
click at [363, 121] on div "Type Asset ***** Specify the category or context where this form will be used" at bounding box center [390, 107] width 240 height 56
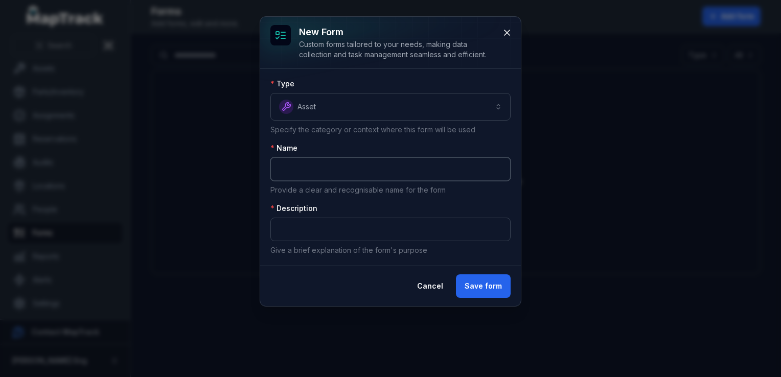
click at [366, 169] on input "text" at bounding box center [390, 169] width 240 height 24
click at [365, 137] on div "Type Asset ***** Specify the category or context where this form will be used N…" at bounding box center [390, 167] width 240 height 177
click at [372, 172] on input "text" at bounding box center [390, 169] width 240 height 24
type input "*********"
click at [497, 289] on button "Save form" at bounding box center [483, 286] width 55 height 24
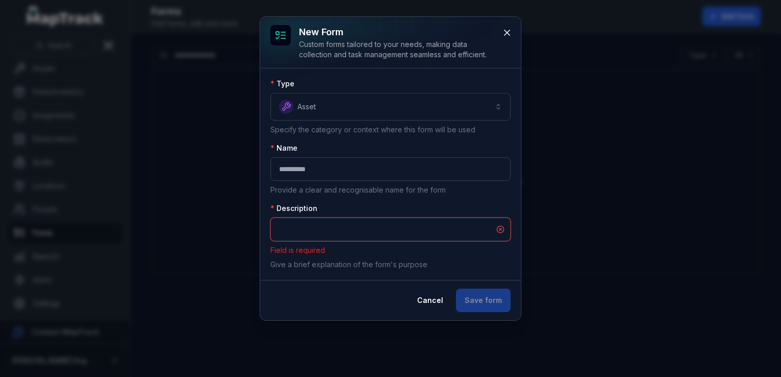
click at [349, 226] on input "text" at bounding box center [390, 230] width 240 height 24
type input "**********"
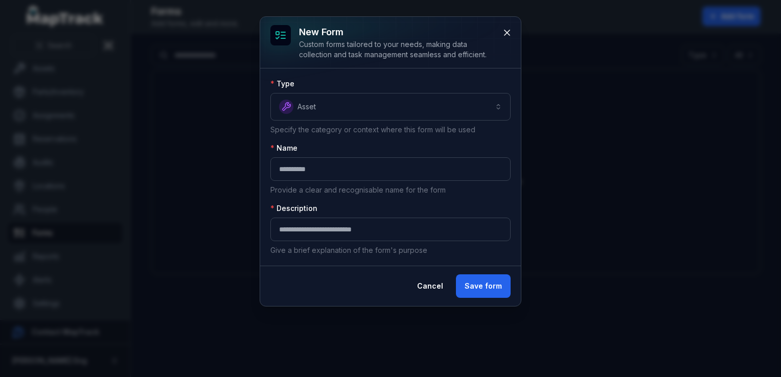
click at [498, 262] on div "**********" at bounding box center [390, 166] width 261 height 197
click at [490, 276] on button "Save form" at bounding box center [483, 286] width 55 height 24
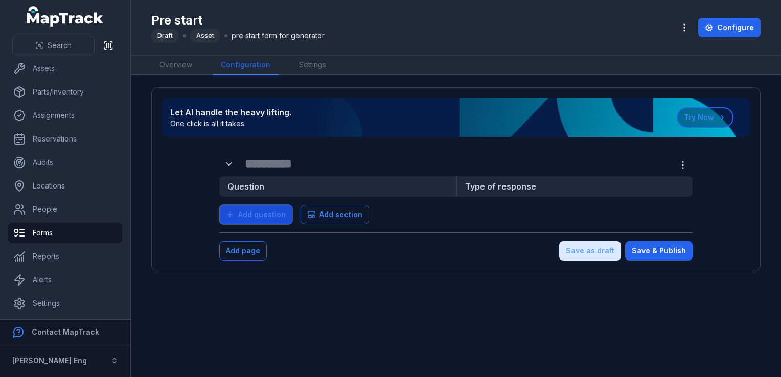
click at [247, 205] on button "Add question" at bounding box center [255, 214] width 73 height 19
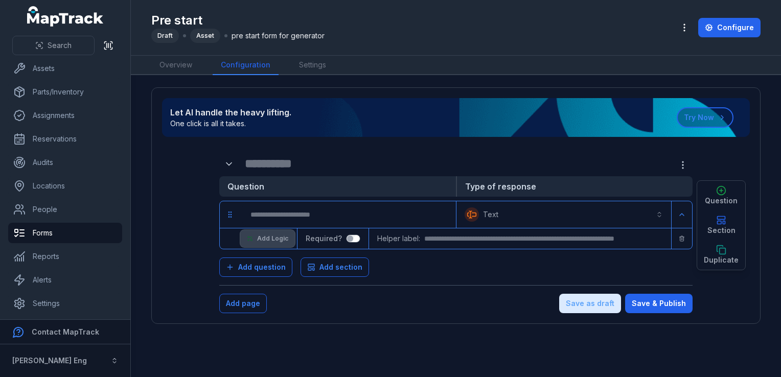
click at [273, 236] on span "Add Logic" at bounding box center [272, 239] width 31 height 8
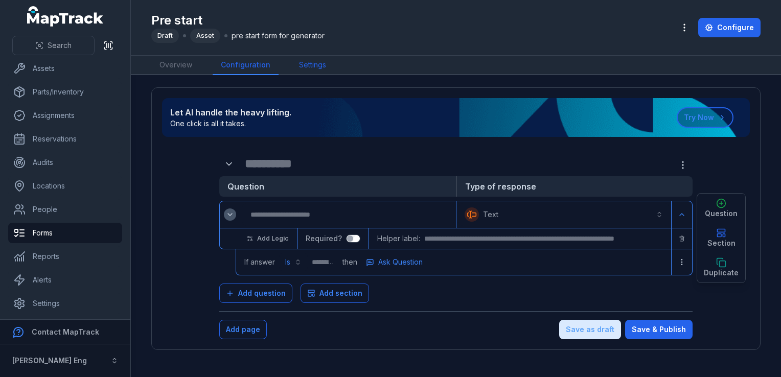
click at [321, 64] on link "Settings" at bounding box center [312, 65] width 43 height 19
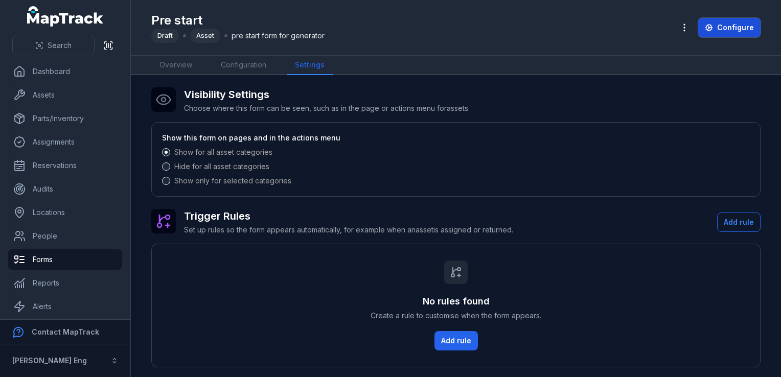
click at [723, 28] on link "Configure" at bounding box center [729, 27] width 62 height 19
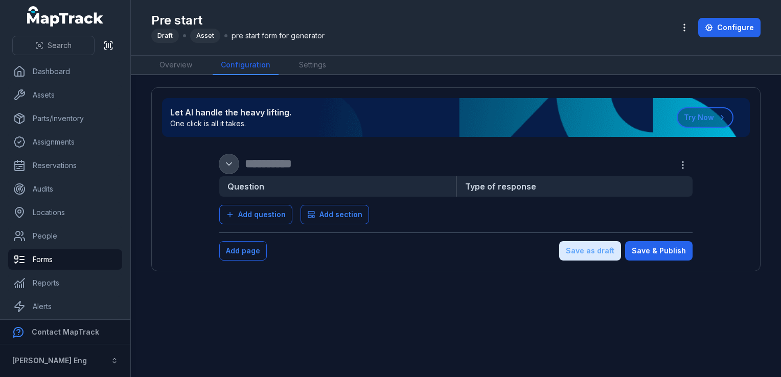
click at [232, 165] on icon "Expand" at bounding box center [229, 164] width 10 height 10
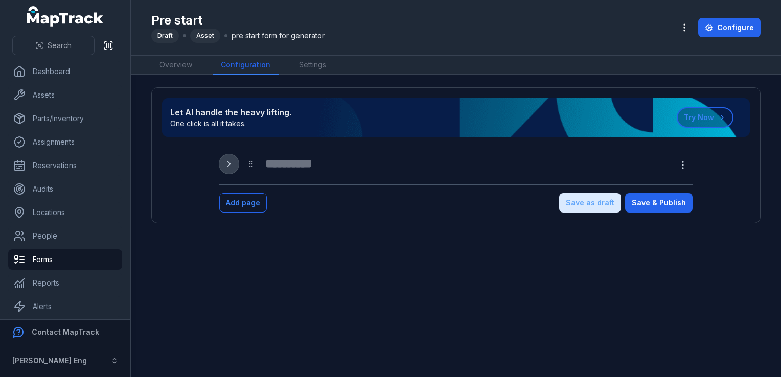
click at [231, 165] on icon "Expand" at bounding box center [229, 164] width 10 height 10
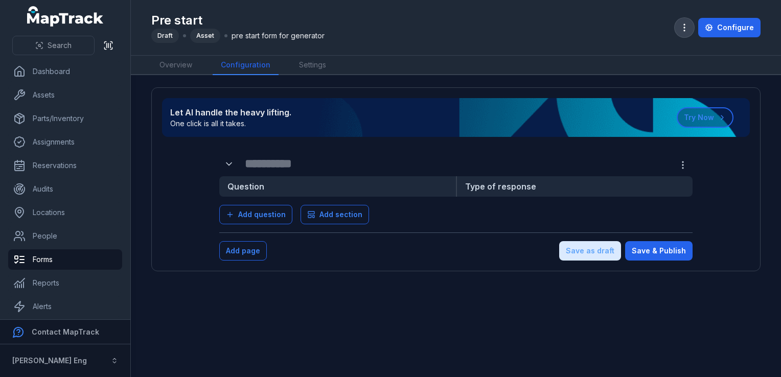
click at [685, 28] on icon "button" at bounding box center [684, 27] width 10 height 10
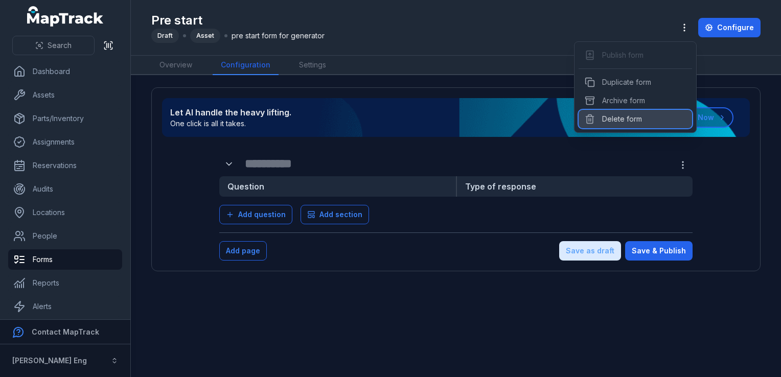
click at [638, 115] on div "Delete form" at bounding box center [634, 119] width 113 height 18
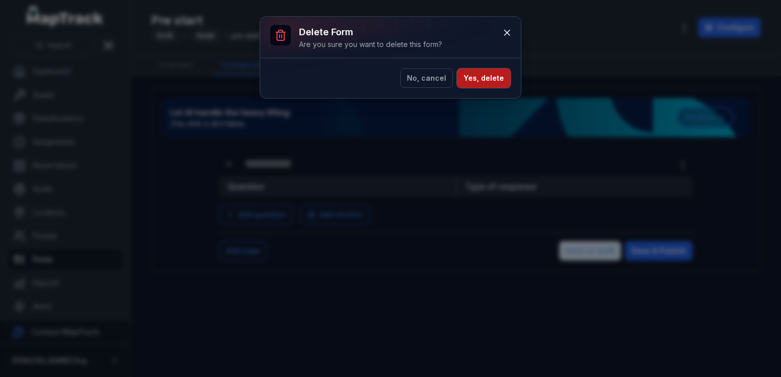
click at [481, 73] on button "Yes, delete" at bounding box center [484, 77] width 54 height 19
